Goal: Information Seeking & Learning: Learn about a topic

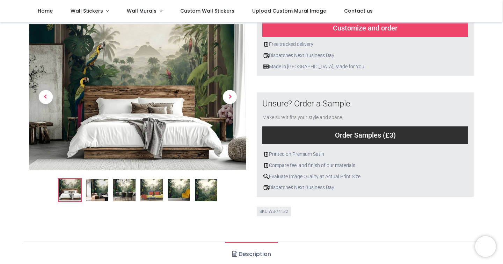
scroll to position [207, 0]
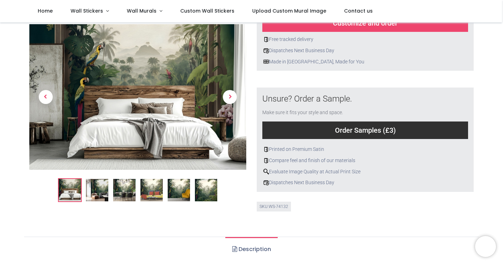
click at [176, 191] on img at bounding box center [179, 190] width 22 height 22
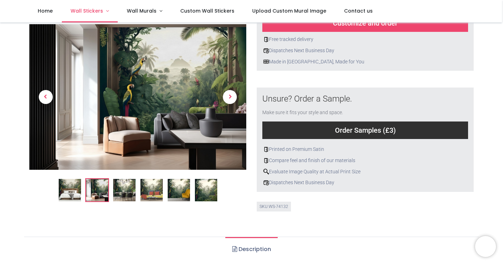
click at [96, 8] on span "Wall Stickers" at bounding box center [87, 10] width 33 height 7
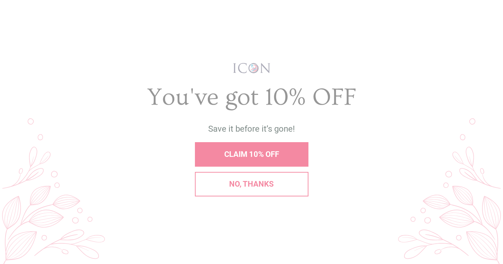
scroll to position [0, 0]
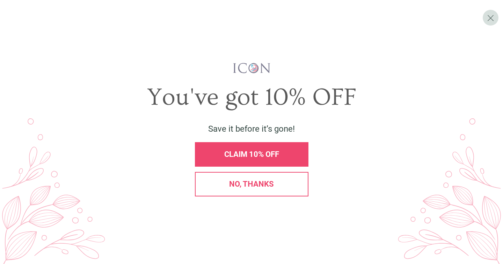
click at [237, 179] on span "No, thanks" at bounding box center [251, 183] width 45 height 9
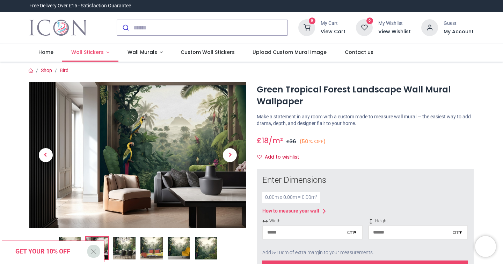
click at [95, 50] on span "Wall Stickers" at bounding box center [87, 52] width 33 height 7
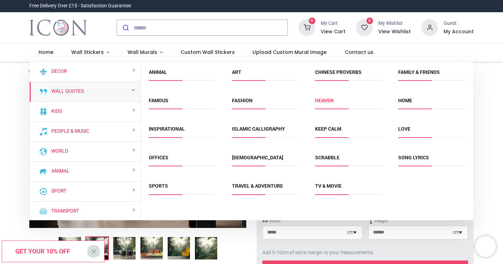
click at [329, 99] on link "Heaven" at bounding box center [324, 101] width 19 height 6
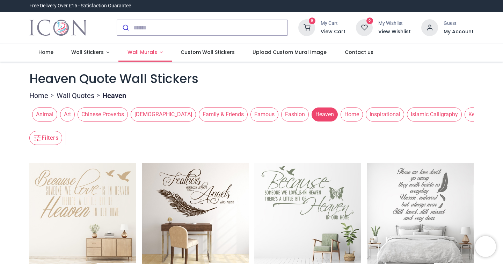
click at [143, 50] on span "Wall Murals" at bounding box center [143, 52] width 30 height 7
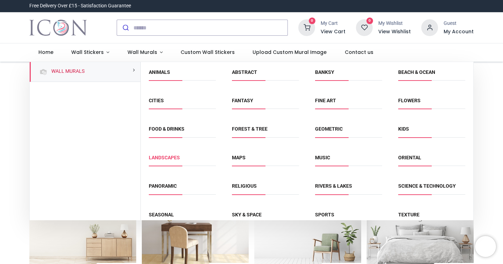
click at [169, 155] on link "Landscapes" at bounding box center [164, 158] width 31 height 6
